Goal: Information Seeking & Learning: Learn about a topic

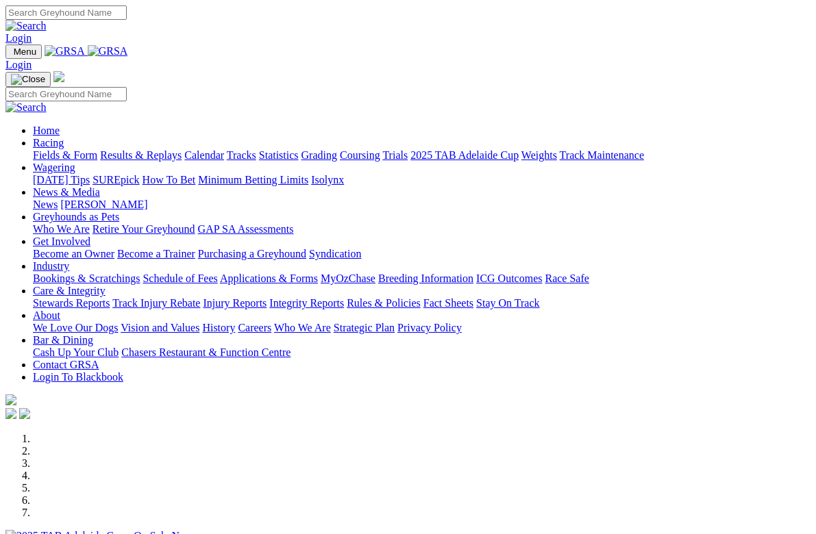
select select "QLD"
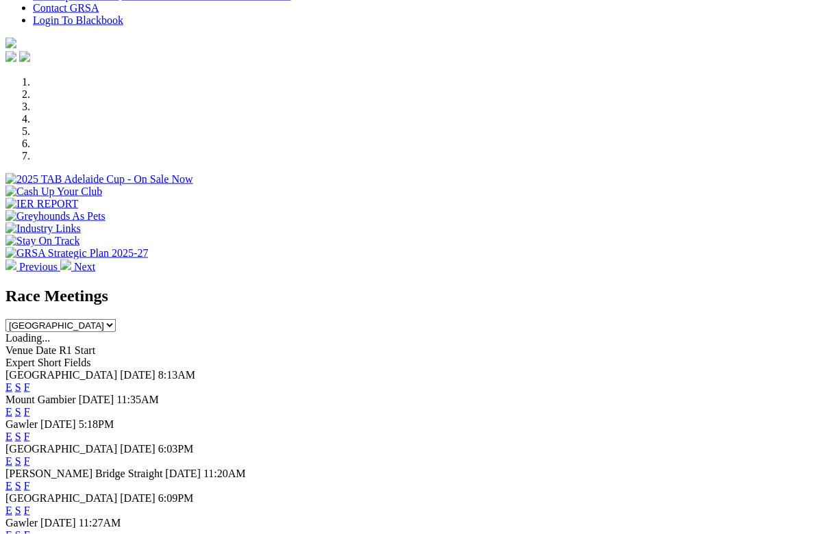
scroll to position [357, 0]
click at [116, 319] on select "[GEOGRAPHIC_DATA] [GEOGRAPHIC_DATA] [GEOGRAPHIC_DATA] [GEOGRAPHIC_DATA] [GEOGRA…" at bounding box center [60, 325] width 110 height 13
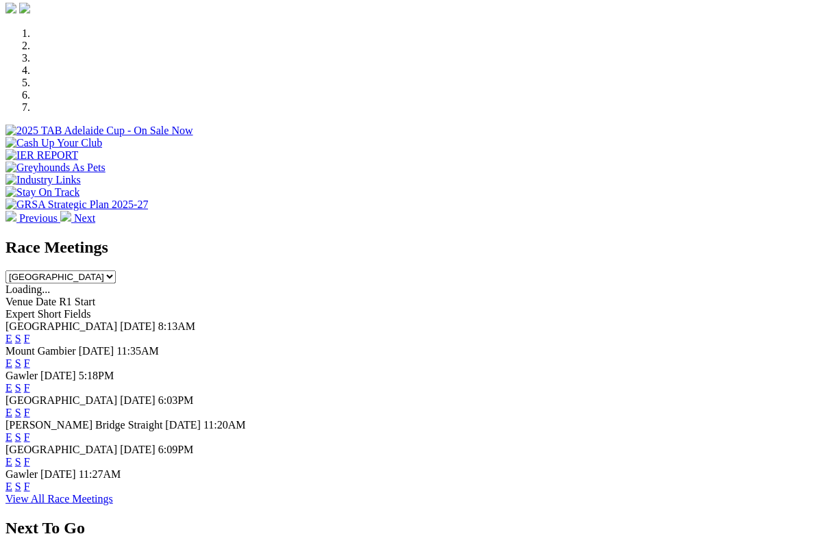
scroll to position [410, 0]
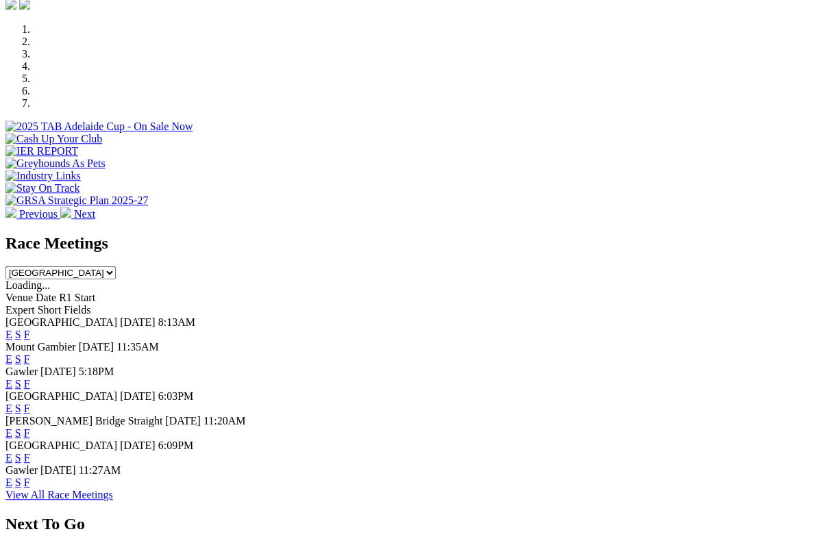
click at [113, 494] on link "View All Race Meetings" at bounding box center [59, 495] width 108 height 12
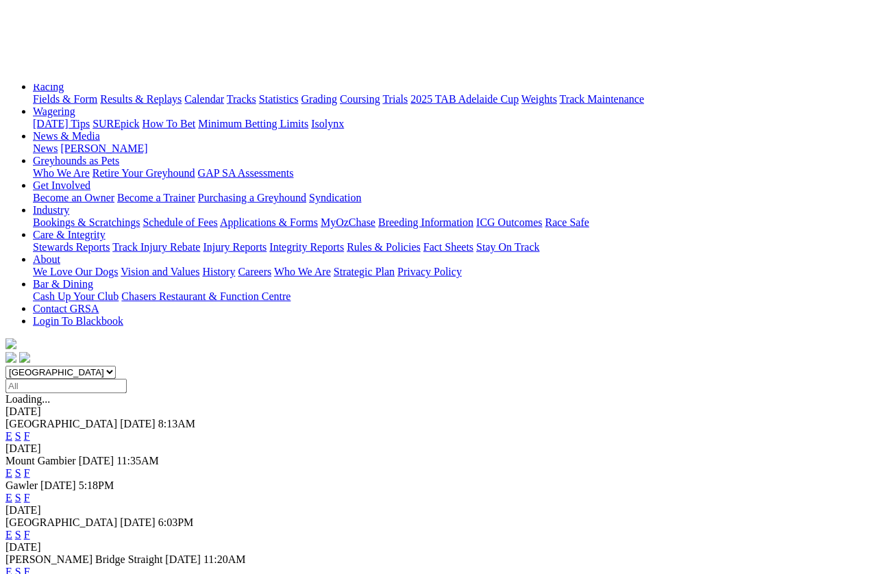
scroll to position [47, 0]
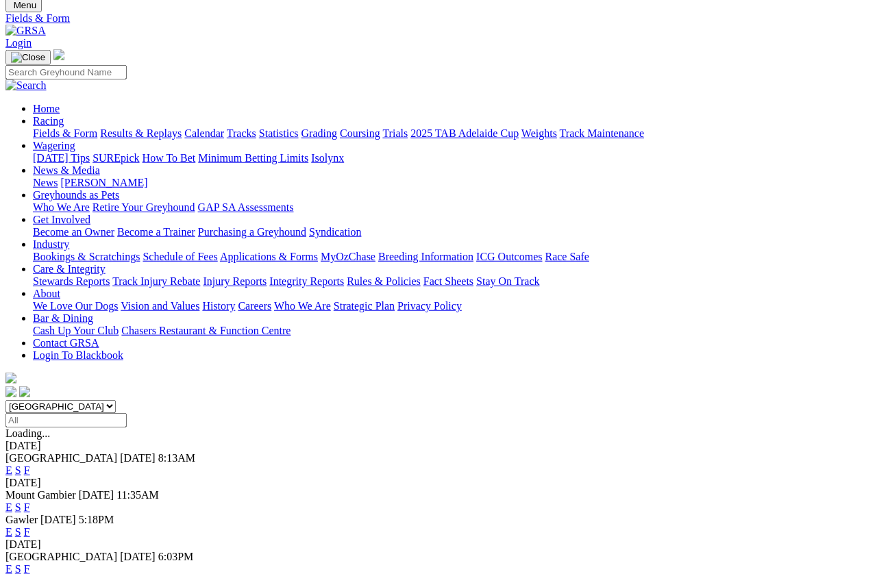
click at [116, 400] on select "[GEOGRAPHIC_DATA] [GEOGRAPHIC_DATA] [GEOGRAPHIC_DATA] [GEOGRAPHIC_DATA] [GEOGRA…" at bounding box center [60, 406] width 110 height 13
select select "QLD"
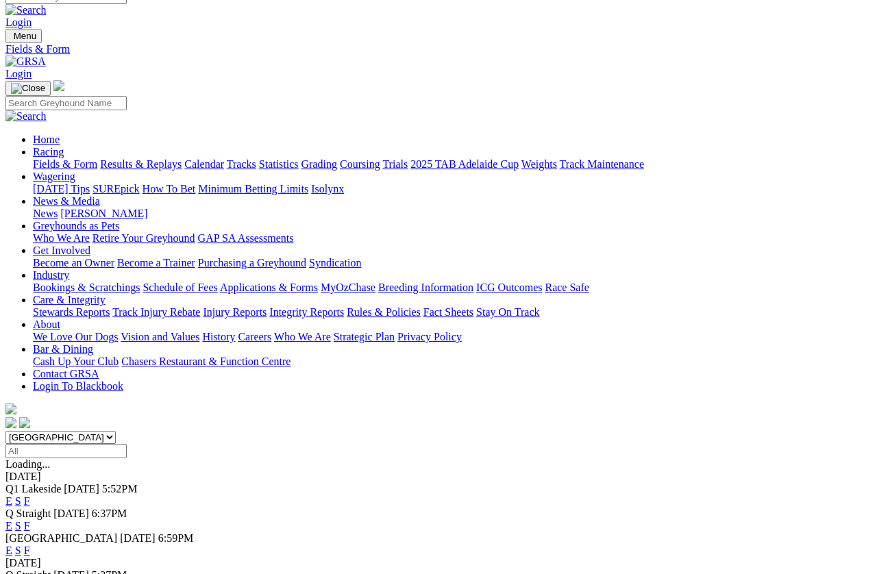
scroll to position [16, 0]
click at [30, 495] on link "F" at bounding box center [27, 501] width 6 height 12
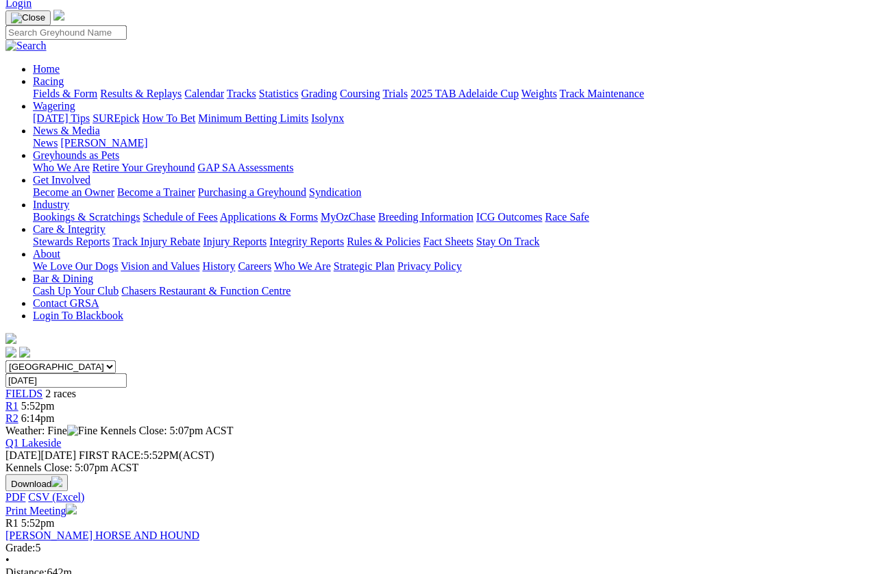
scroll to position [73, 0]
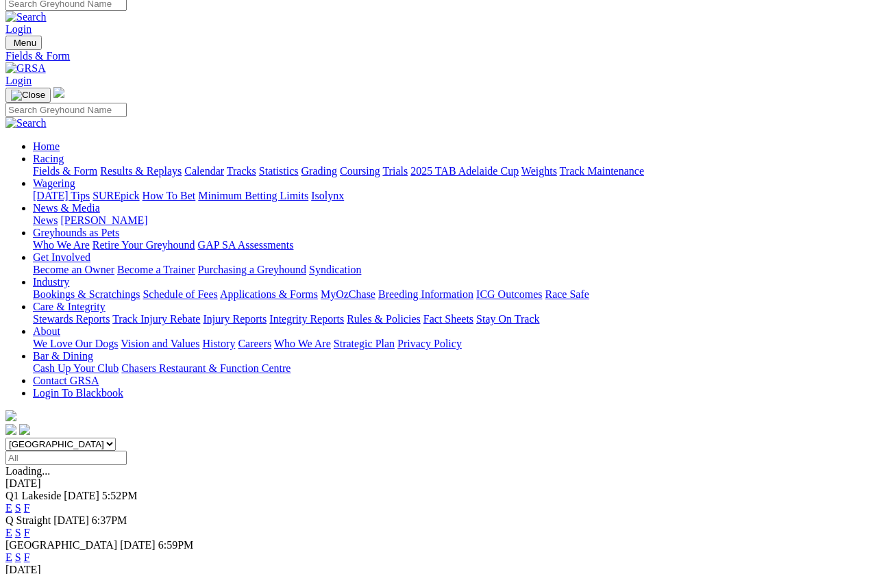
scroll to position [9, 0]
click at [30, 511] on link "F" at bounding box center [27, 533] width 6 height 12
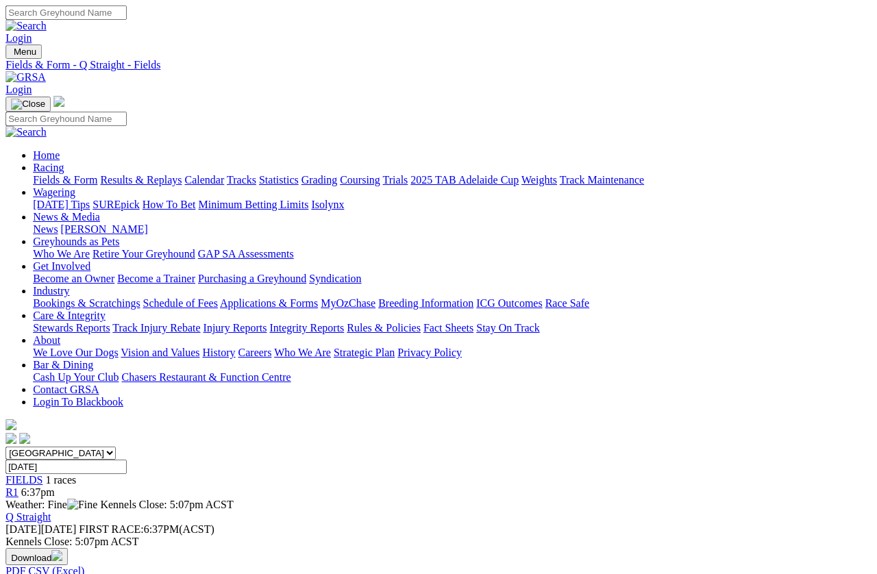
scroll to position [0, 1]
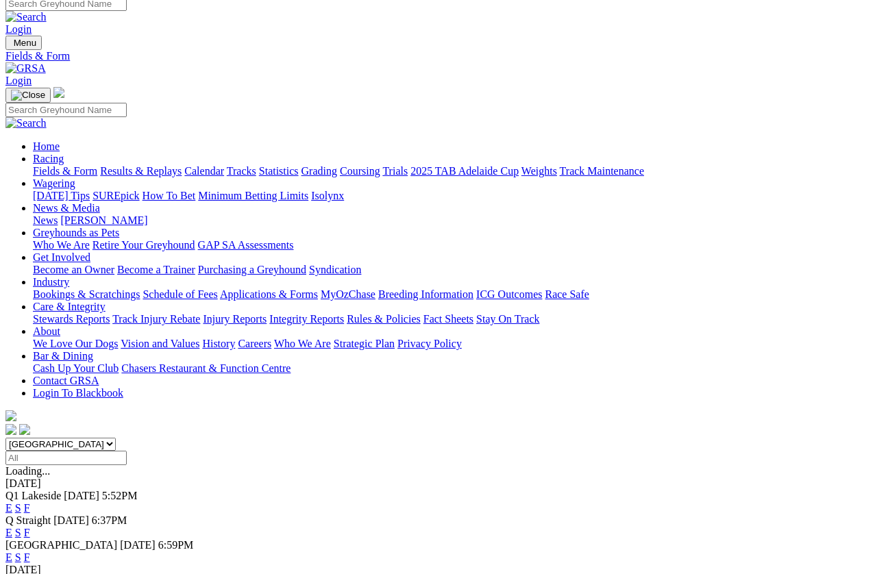
scroll to position [9, 0]
click at [30, 511] on link "F" at bounding box center [27, 557] width 6 height 12
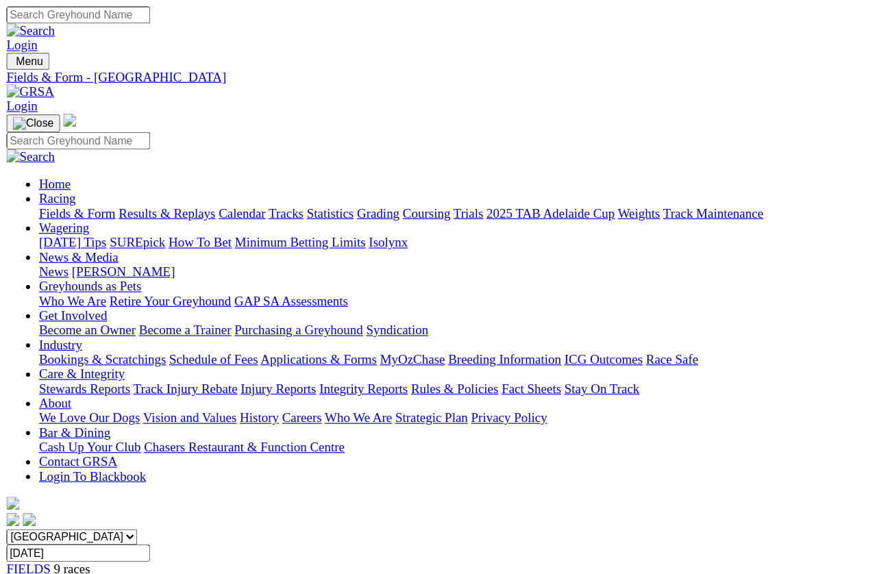
click at [64, 162] on link "Racing" at bounding box center [48, 168] width 31 height 12
click at [62, 174] on link "Fields & Form" at bounding box center [65, 180] width 64 height 12
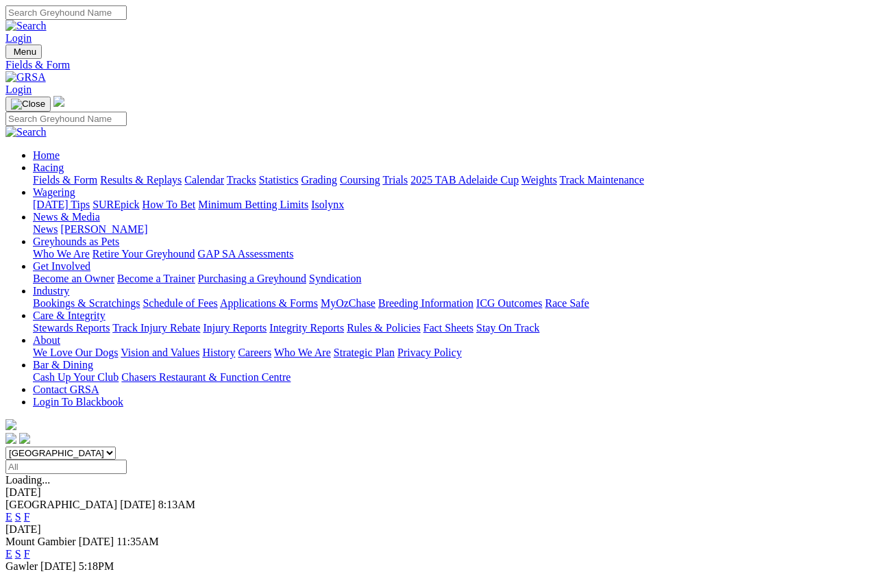
click at [64, 162] on link "Racing" at bounding box center [48, 168] width 31 height 12
click at [177, 174] on link "Results & Replays" at bounding box center [141, 180] width 82 height 12
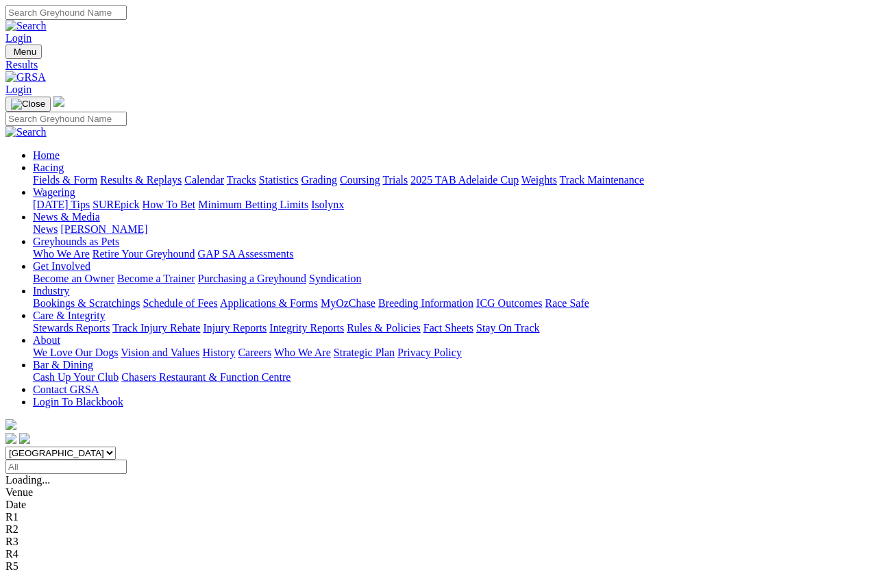
scroll to position [9, 0]
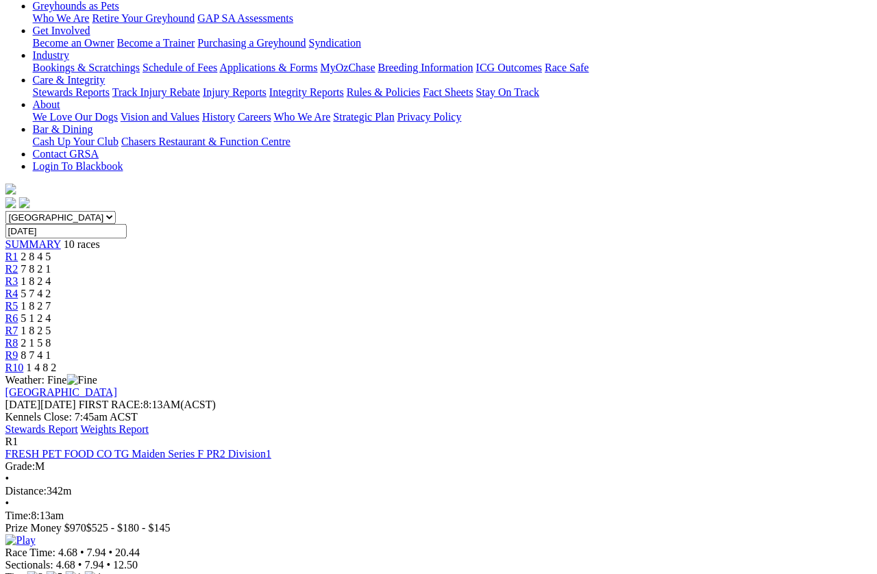
scroll to position [0, 13]
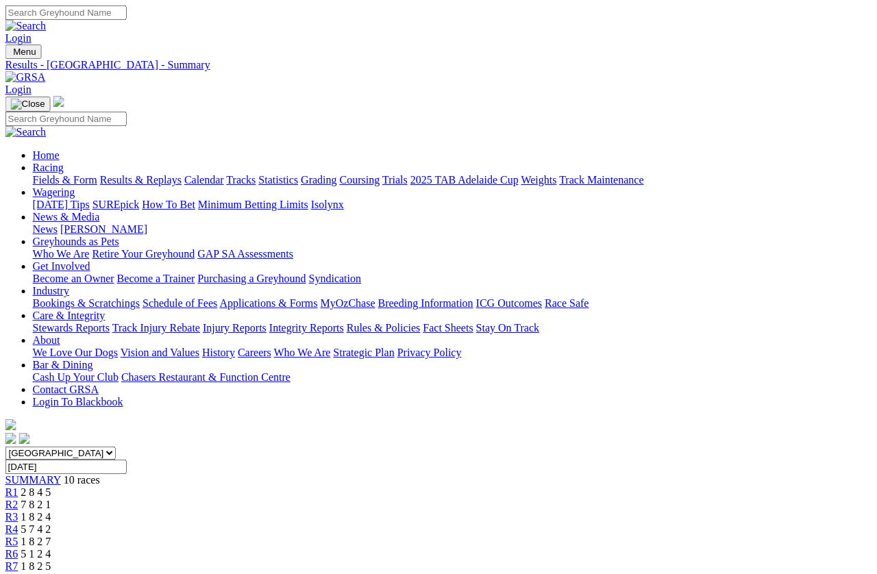
click at [64, 162] on link "Racing" at bounding box center [48, 168] width 31 height 12
click at [38, 174] on link "Fields & Form" at bounding box center [65, 180] width 64 height 12
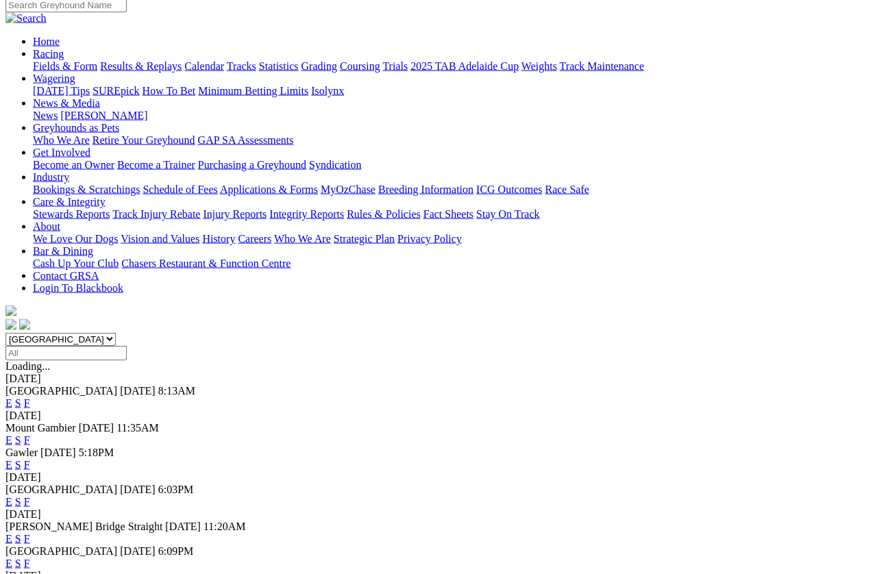
scroll to position [114, 0]
click at [30, 458] on link "F" at bounding box center [27, 464] width 6 height 12
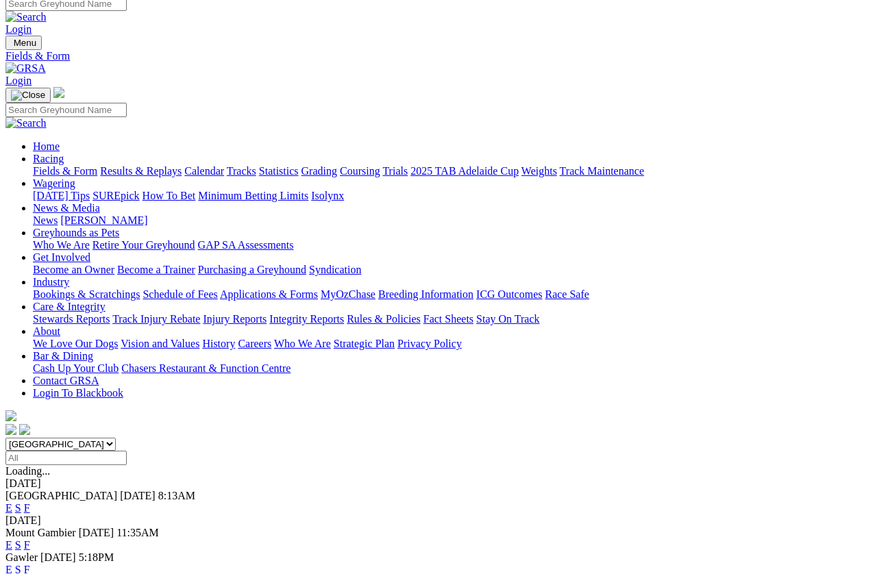
scroll to position [9, 0]
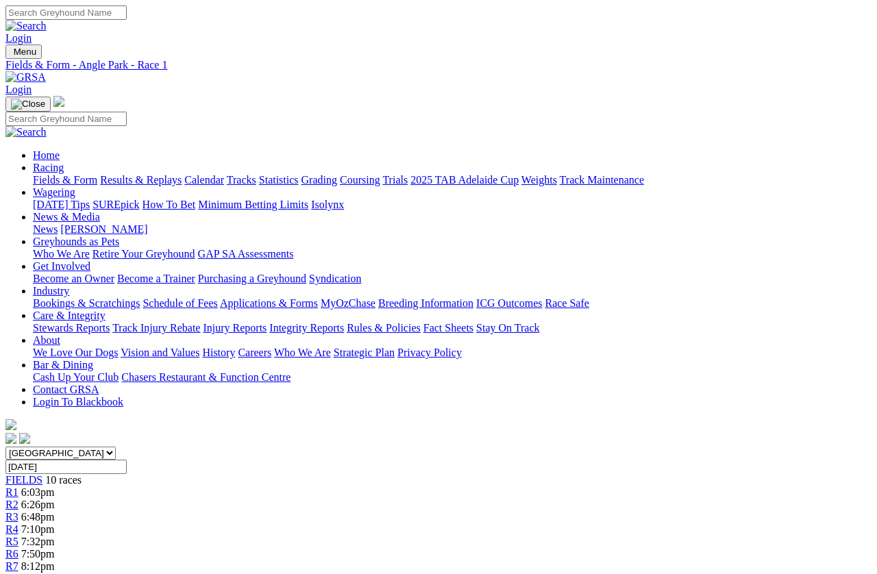
click at [18, 499] on link "R2" at bounding box center [11, 505] width 13 height 12
click at [55, 511] on span "8:34pm" at bounding box center [38, 579] width 34 height 12
click at [64, 162] on link "Racing" at bounding box center [48, 168] width 31 height 12
click at [175, 174] on link "Results & Replays" at bounding box center [141, 180] width 82 height 12
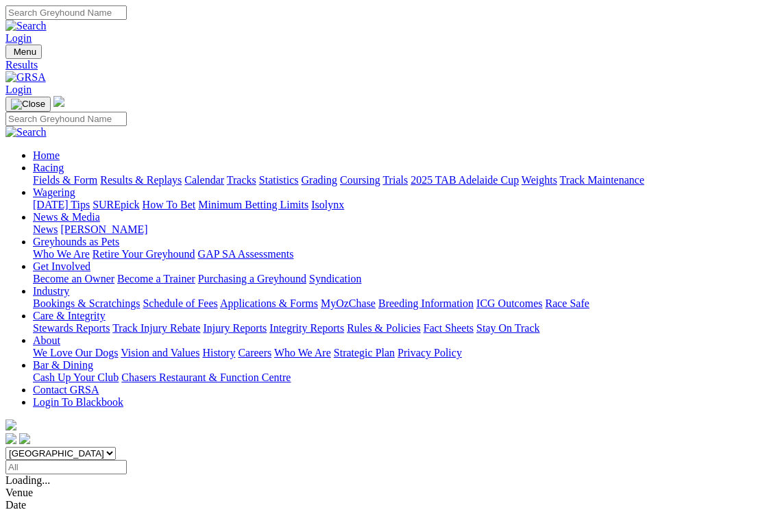
scroll to position [4, 0]
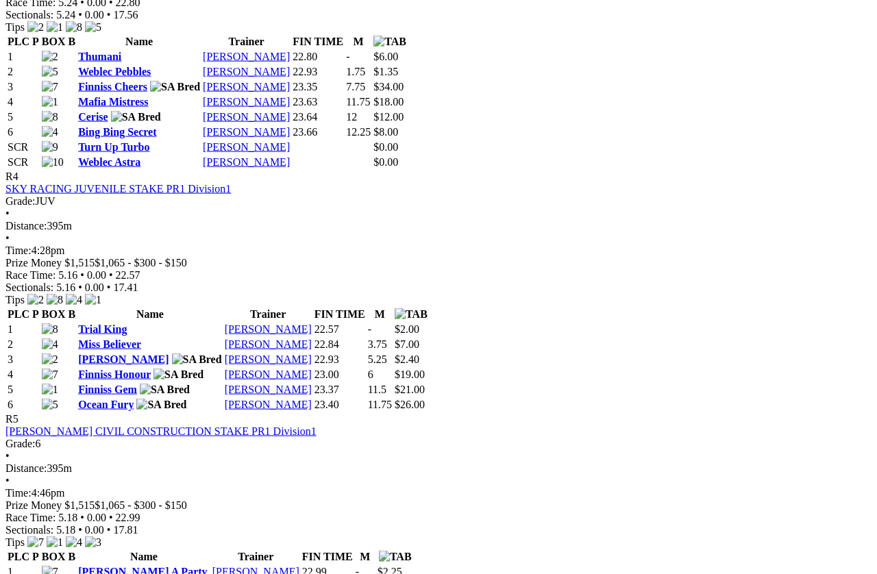
scroll to position [1291, 0]
